Goal: Task Accomplishment & Management: Use online tool/utility

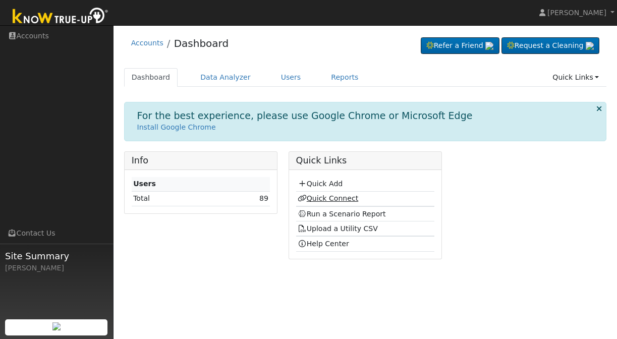
click at [315, 196] on link "Quick Connect" at bounding box center [328, 198] width 61 height 8
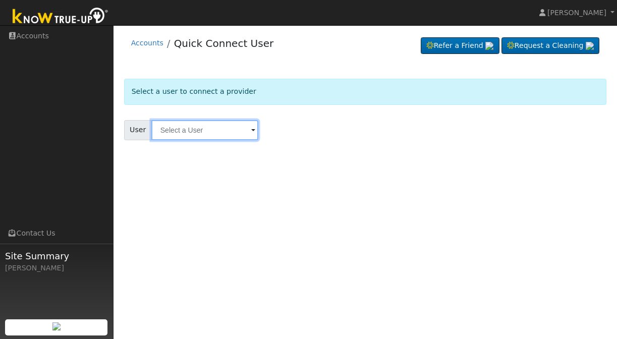
click at [202, 132] on input "text" at bounding box center [204, 130] width 107 height 20
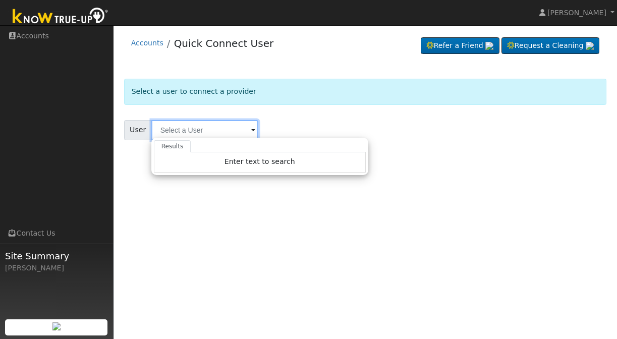
click at [204, 126] on input "text" at bounding box center [204, 130] width 107 height 20
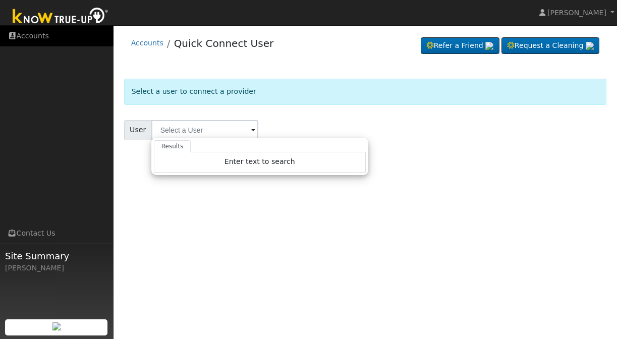
click at [41, 30] on link "Accounts" at bounding box center [57, 36] width 114 height 21
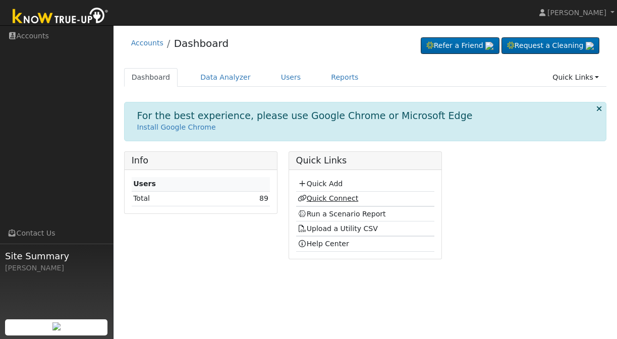
click at [325, 196] on link "Quick Connect" at bounding box center [328, 198] width 61 height 8
click at [335, 213] on link "Run a Scenario Report" at bounding box center [342, 214] width 88 height 8
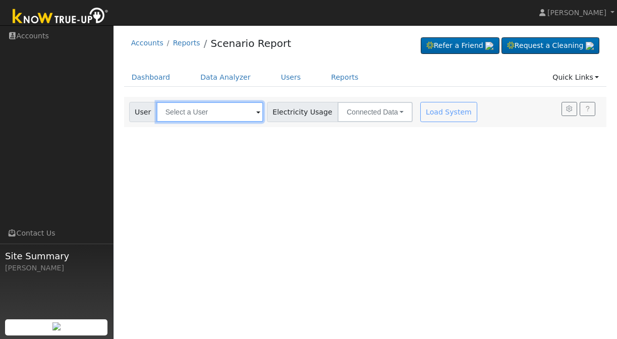
click at [230, 111] on input "text" at bounding box center [209, 112] width 107 height 20
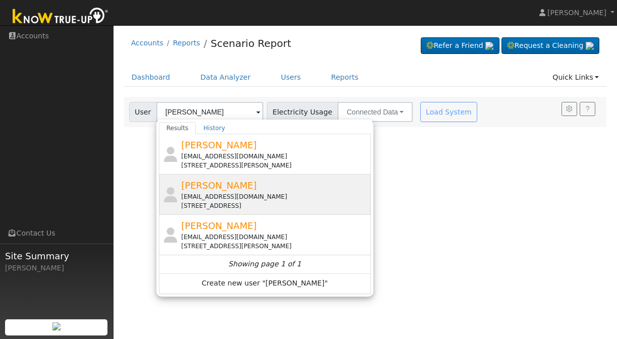
click at [218, 195] on div "[EMAIL_ADDRESS][DOMAIN_NAME]" at bounding box center [274, 196] width 187 height 9
type input "[PERSON_NAME]"
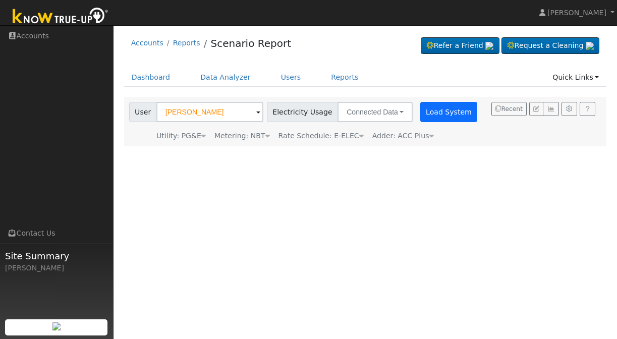
click at [430, 113] on button "Load System" at bounding box center [449, 112] width 58 height 20
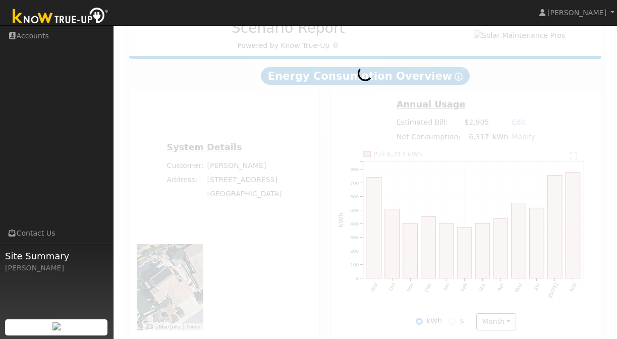
scroll to position [157, 0]
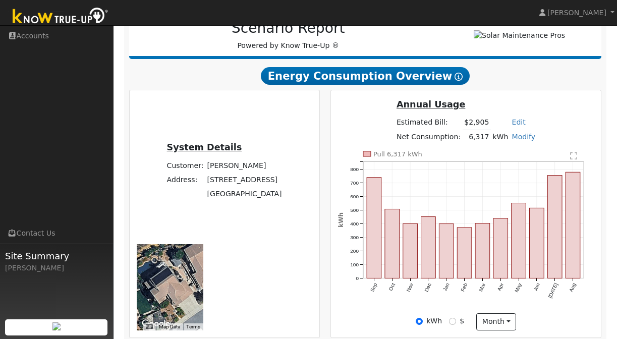
click at [388, 1] on nav "[PERSON_NAME] [PERSON_NAME] Profile Help Center Terms Of Service See What's New…" at bounding box center [308, 13] width 617 height 26
